Goal: Find contact information: Find contact information

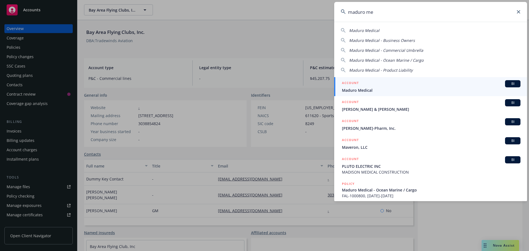
type input "maduro me"
click at [390, 93] on link "ACCOUNT BI Maduro Medical" at bounding box center [430, 86] width 193 height 19
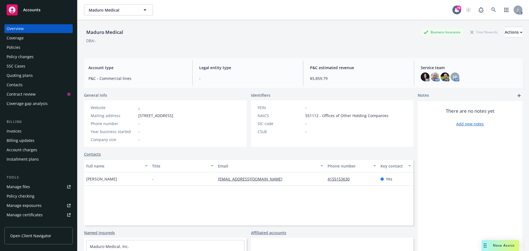
click at [26, 49] on div "Policies" at bounding box center [39, 47] width 64 height 9
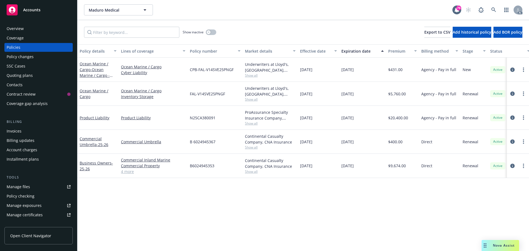
click at [46, 30] on div "Overview" at bounding box center [39, 28] width 64 height 9
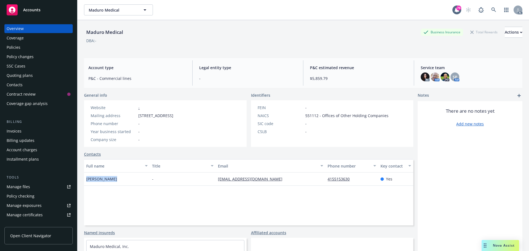
drag, startPoint x: 110, startPoint y: 178, endPoint x: 86, endPoint y: 178, distance: 24.0
click at [86, 178] on div "[PERSON_NAME]" at bounding box center [117, 179] width 66 height 13
copy span "[PERSON_NAME]"
drag, startPoint x: 261, startPoint y: 178, endPoint x: 215, endPoint y: 178, distance: 45.2
click at [216, 178] on div "[EMAIL_ADDRESS][DOMAIN_NAME]" at bounding box center [271, 179] width 110 height 13
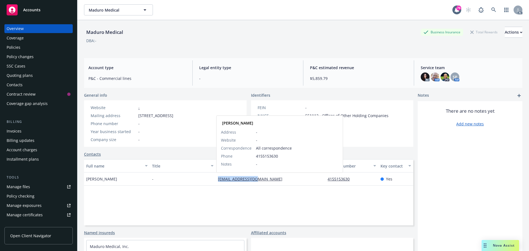
copy link "[EMAIL_ADDRESS][DOMAIN_NAME]"
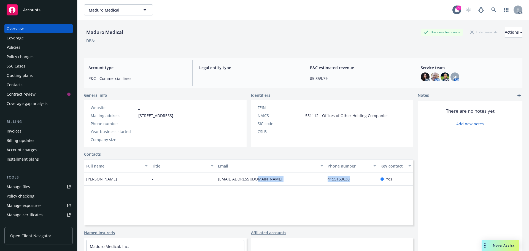
drag, startPoint x: 352, startPoint y: 180, endPoint x: 319, endPoint y: 182, distance: 33.4
click at [319, 182] on div "[PERSON_NAME] - [EMAIL_ADDRESS][DOMAIN_NAME] 4155153630 Yes" at bounding box center [248, 179] width 329 height 13
copy div "4155153630"
click at [23, 48] on div "Policies" at bounding box center [39, 47] width 64 height 9
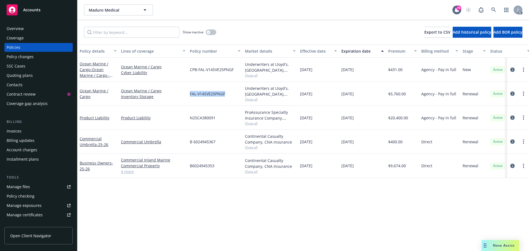
drag, startPoint x: 227, startPoint y: 94, endPoint x: 190, endPoint y: 95, distance: 36.9
click at [190, 95] on div "FAL-V14SVE25PNGF" at bounding box center [215, 94] width 55 height 24
copy span "FAL-V14SVE25PNGF"
click at [252, 101] on span "Show all" at bounding box center [270, 99] width 51 height 5
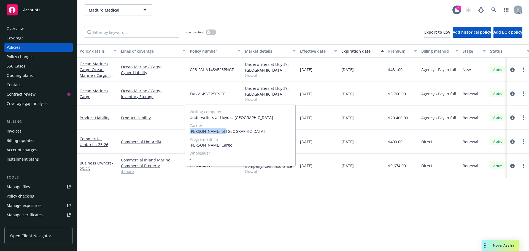
drag, startPoint x: 222, startPoint y: 132, endPoint x: 189, endPoint y: 132, distance: 33.6
click at [189, 132] on div "Writing company Underwriters at Lloyd's, London Carrier Lloyd's of London Progr…" at bounding box center [240, 135] width 110 height 62
copy span "[PERSON_NAME] of [GEOGRAPHIC_DATA]"
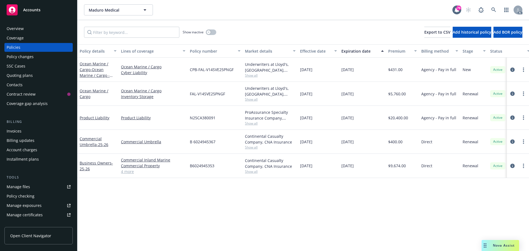
click at [237, 67] on div "CPB-FAL-V14SVE25PNGF" at bounding box center [215, 70] width 55 height 24
click at [33, 29] on div "Overview" at bounding box center [39, 28] width 64 height 9
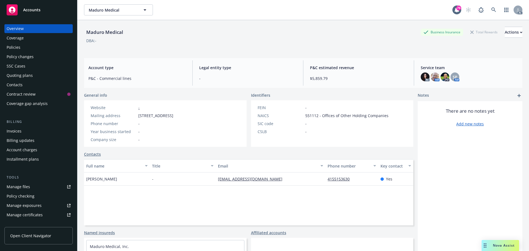
click at [28, 43] on div "Policies" at bounding box center [39, 47] width 64 height 9
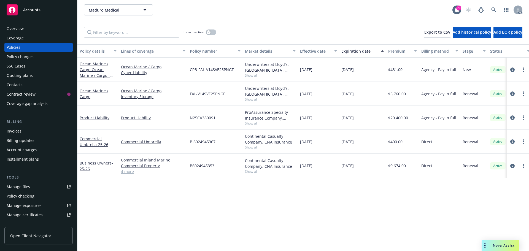
click at [37, 29] on div "Overview" at bounding box center [39, 28] width 64 height 9
